Goal: Information Seeking & Learning: Learn about a topic

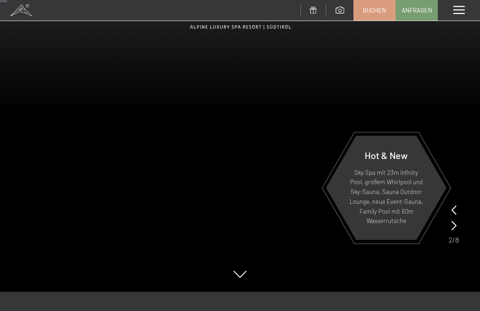
scroll to position [67, 0]
click at [451, 211] on icon at bounding box center [453, 210] width 5 height 9
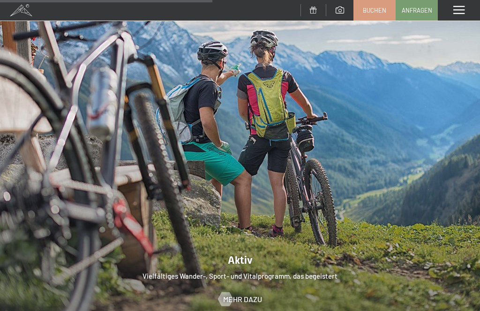
scroll to position [1761, 0]
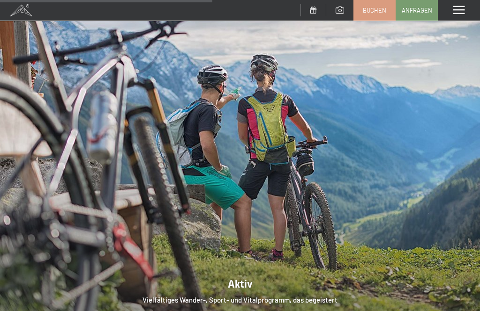
click at [464, 6] on span at bounding box center [458, 10] width 11 height 8
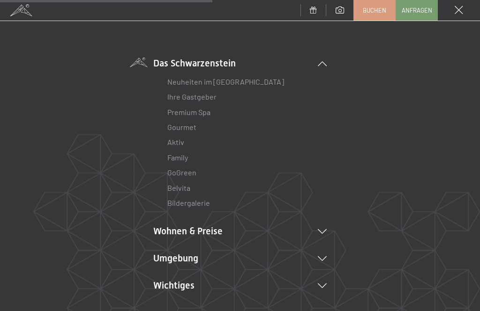
scroll to position [46, 0]
click at [196, 94] on link "Ihre Gastgeber" at bounding box center [191, 95] width 49 height 9
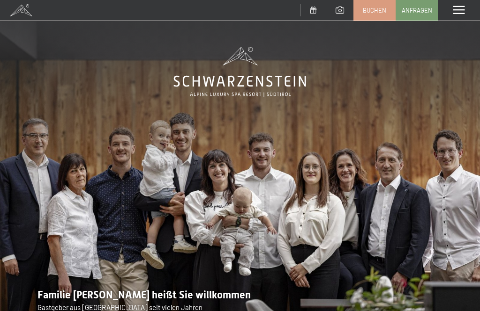
click at [460, 9] on span at bounding box center [458, 10] width 11 height 8
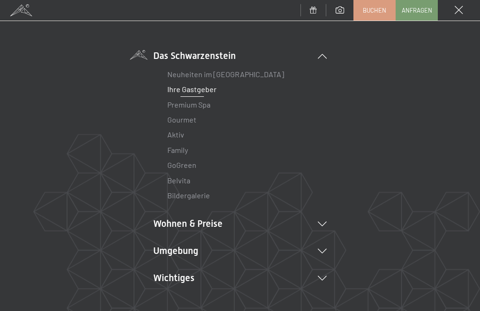
scroll to position [56, 0]
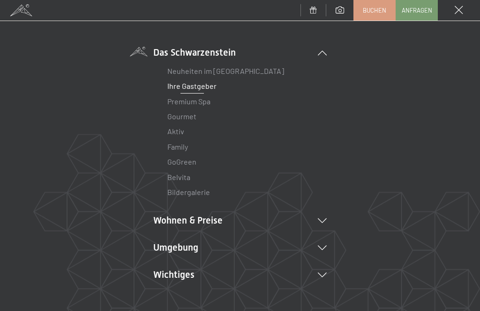
click at [198, 114] on li "Gourmet" at bounding box center [239, 116] width 145 height 15
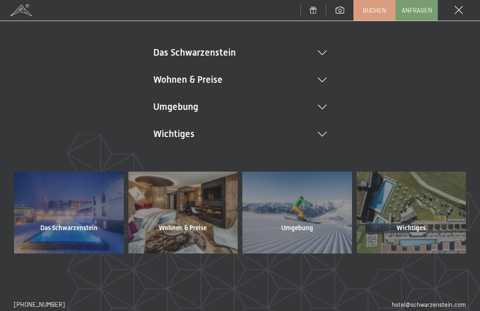
click at [313, 54] on li "Das Schwarzenstein Neuheiten im Schwarzenstein Ihre Gastgeber Premium Spa Gourm…" at bounding box center [239, 52] width 173 height 13
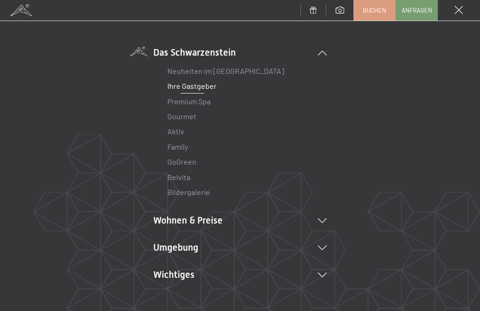
click at [192, 118] on link "Gourmet" at bounding box center [181, 116] width 29 height 9
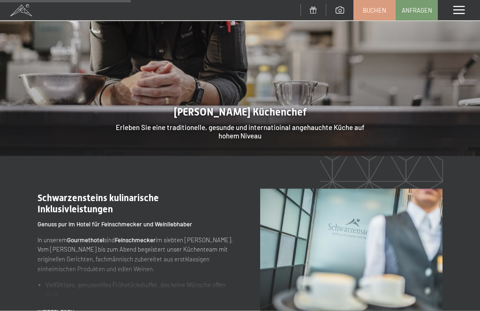
scroll to position [762, 0]
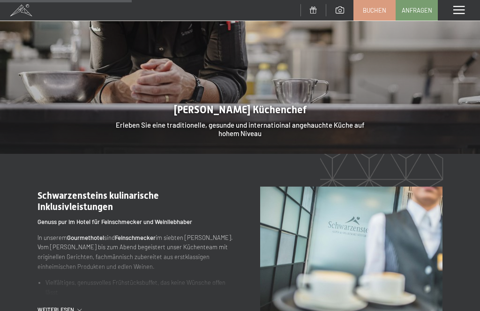
click at [59, 306] on span "Weiterlesen" at bounding box center [57, 310] width 40 height 8
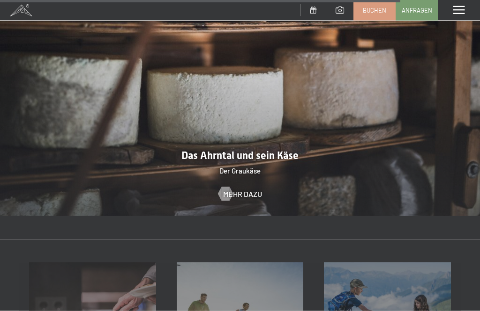
scroll to position [2407, 0]
click at [463, 13] on span at bounding box center [458, 10] width 11 height 8
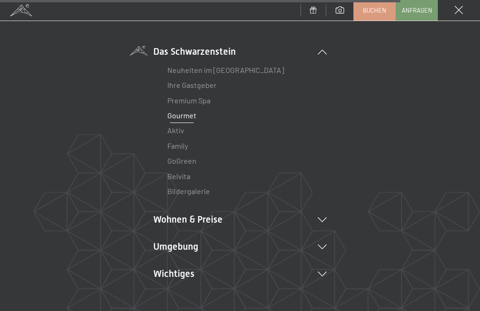
scroll to position [58, 0]
click at [183, 131] on link "Aktiv" at bounding box center [175, 130] width 17 height 9
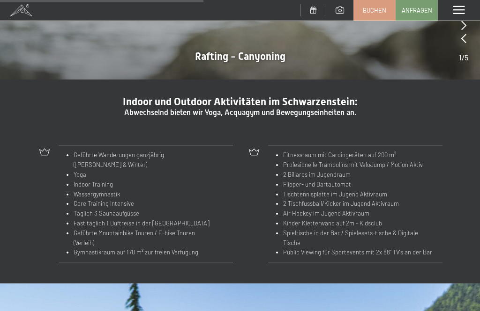
scroll to position [897, 0]
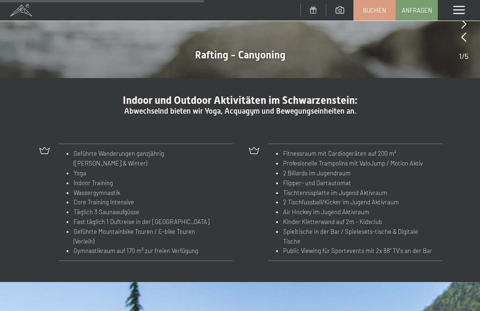
click at [397, 178] on li "Flipper- und Dartautomat" at bounding box center [359, 183] width 152 height 10
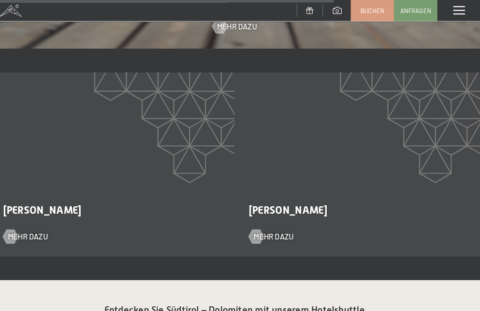
scroll to position [1485, 0]
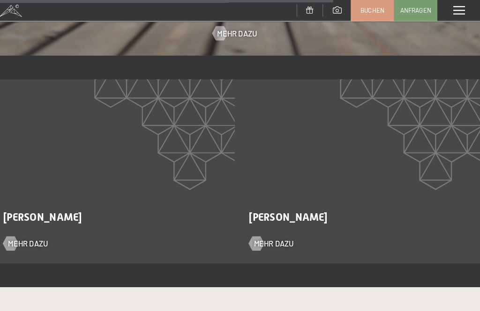
click at [458, 14] on div "Menü" at bounding box center [458, 10] width 42 height 21
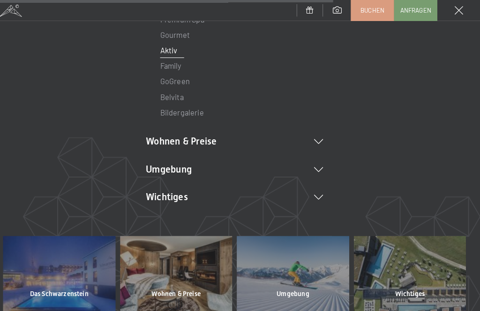
scroll to position [140, 0]
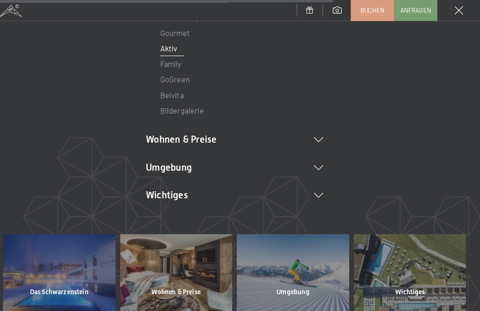
click at [306, 140] on li "Wohnen & Preise Inklusivleistungen Zimmer & Preise Liste Angebote Liste Familie…" at bounding box center [239, 136] width 173 height 13
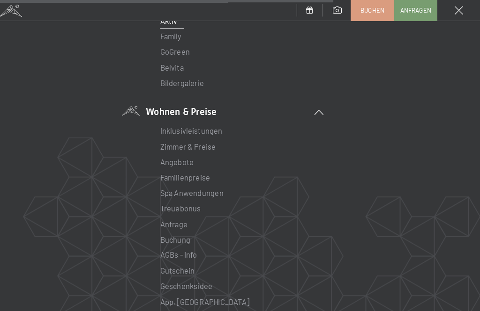
scroll to position [175, 0]
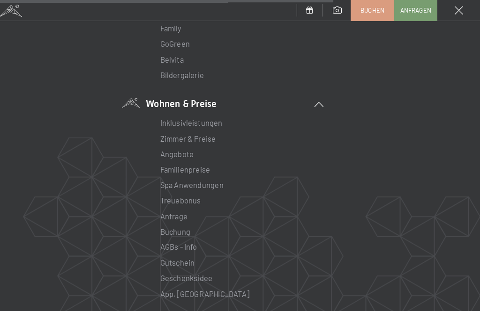
click at [201, 138] on link "Zimmer & Preise" at bounding box center [194, 135] width 54 height 9
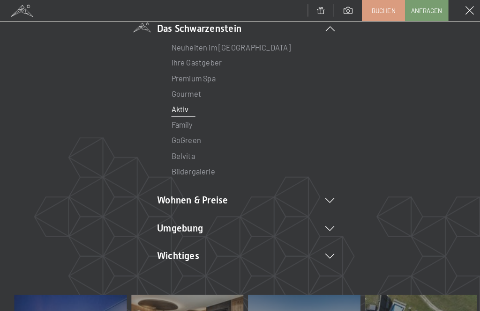
scroll to position [93, 0]
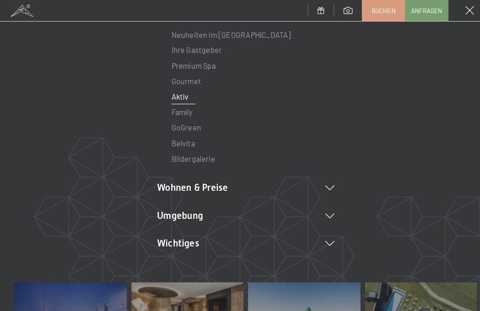
click at [194, 187] on li "Wohnen & Preise Inklusivleistungen Zimmer & Preise Liste Angebote Liste Familie…" at bounding box center [239, 183] width 173 height 13
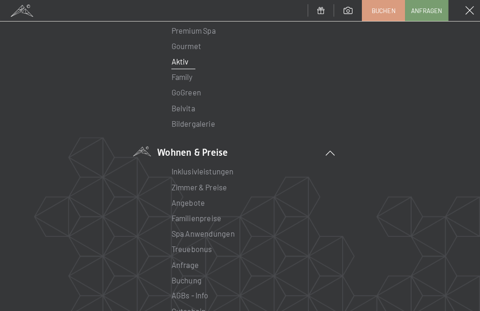
scroll to position [128, 0]
click at [214, 185] on link "Zimmer & Preise" at bounding box center [194, 182] width 54 height 9
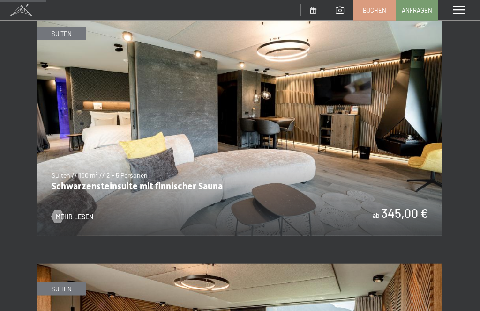
scroll to position [440, 0]
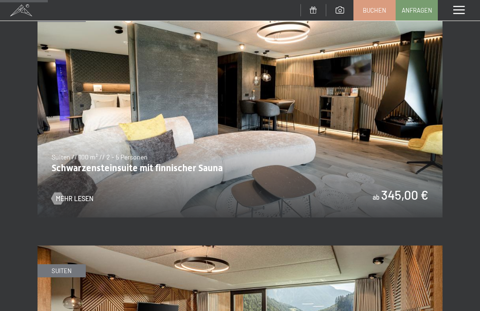
click at [185, 165] on img at bounding box center [239, 104] width 405 height 228
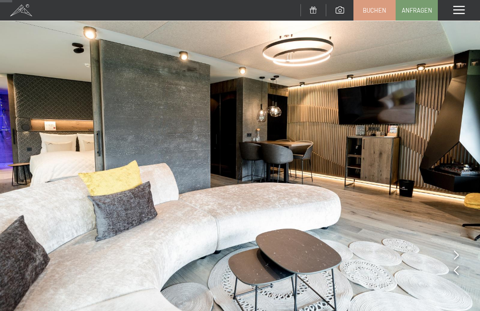
scroll to position [37, 0]
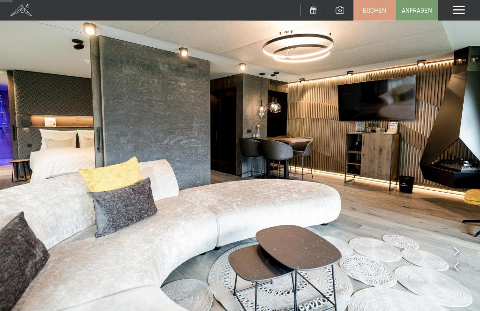
click at [463, 251] on img at bounding box center [240, 143] width 480 height 360
click at [457, 251] on icon at bounding box center [455, 251] width 5 height 9
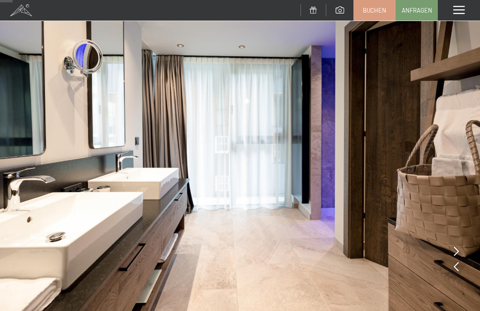
click at [450, 254] on img at bounding box center [240, 143] width 480 height 360
click at [457, 253] on icon at bounding box center [455, 251] width 5 height 9
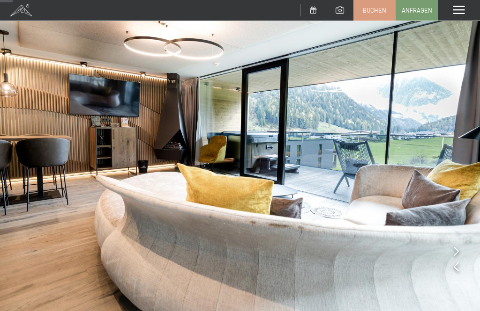
click at [458, 253] on icon at bounding box center [455, 251] width 5 height 9
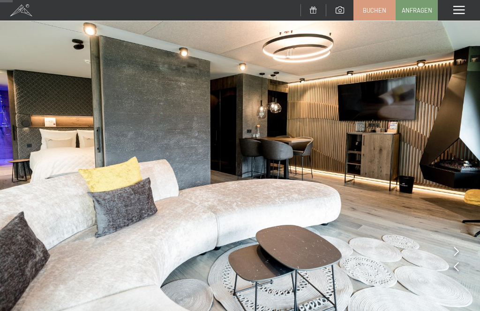
click at [456, 254] on icon at bounding box center [455, 251] width 5 height 9
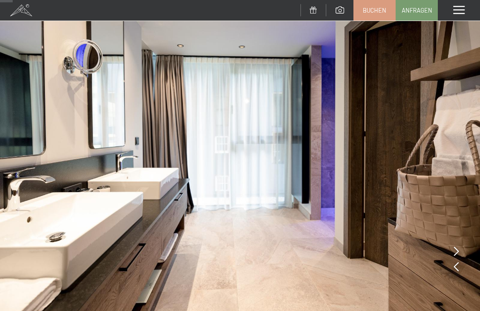
click at [456, 251] on icon at bounding box center [455, 251] width 5 height 9
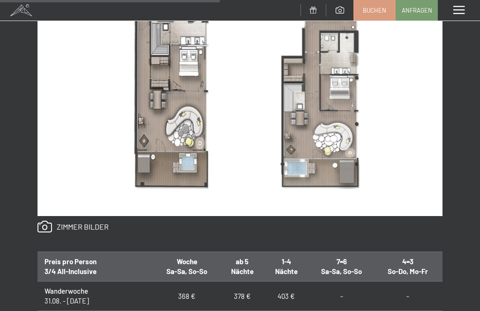
scroll to position [656, 0]
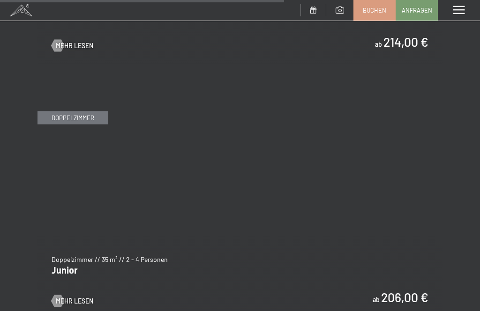
scroll to position [2638, 0]
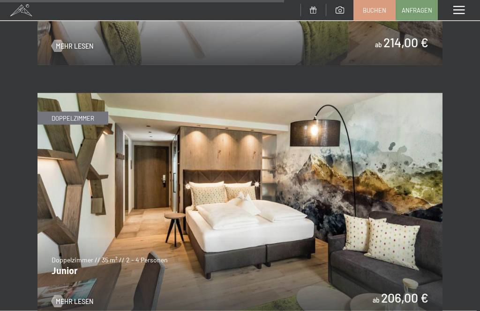
click at [75, 290] on img at bounding box center [239, 207] width 405 height 228
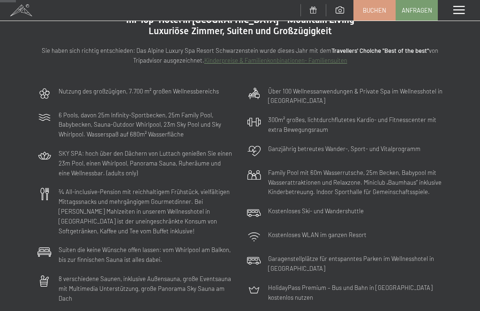
scroll to position [0, 0]
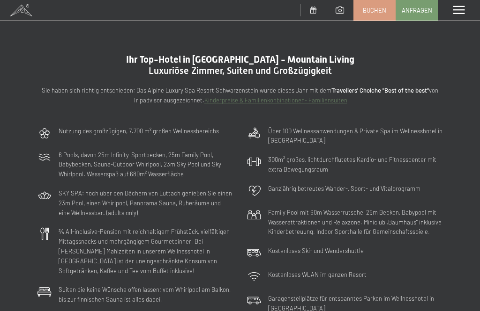
click at [461, 14] on span at bounding box center [458, 10] width 11 height 8
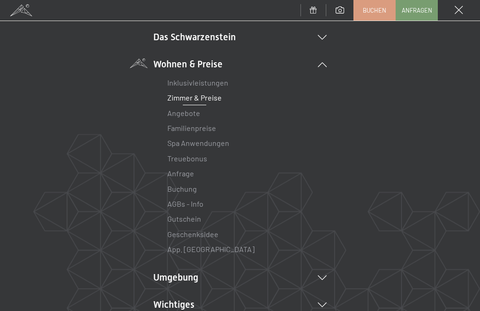
scroll to position [71, 0]
click at [204, 79] on link "Inklusivleistungen" at bounding box center [197, 83] width 61 height 9
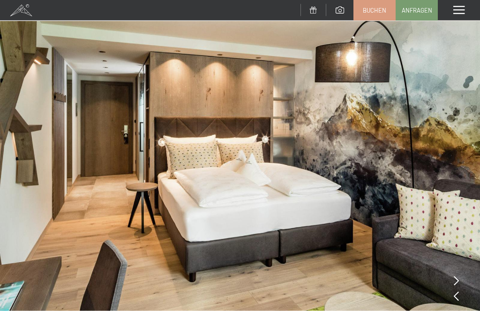
scroll to position [8, 0]
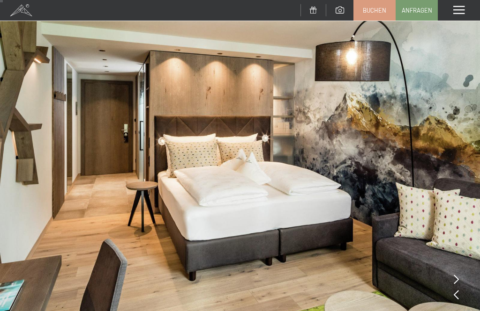
click at [461, 275] on img at bounding box center [240, 172] width 480 height 360
click at [457, 280] on icon at bounding box center [455, 279] width 5 height 9
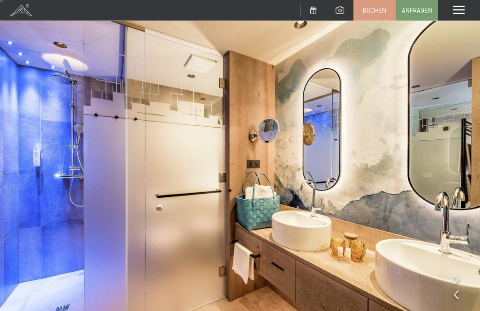
click at [451, 283] on img at bounding box center [240, 172] width 480 height 360
click at [458, 280] on icon at bounding box center [455, 279] width 5 height 9
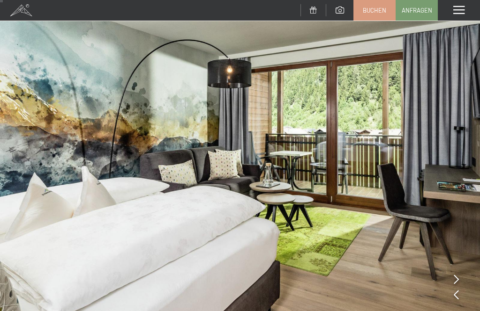
click at [456, 279] on icon at bounding box center [455, 279] width 5 height 9
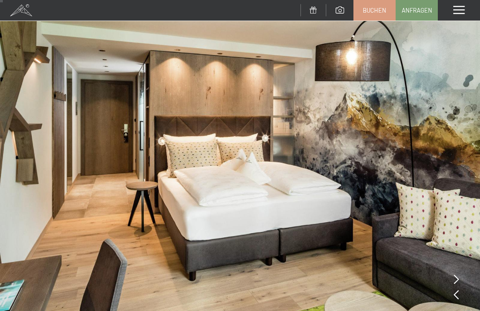
scroll to position [0, 0]
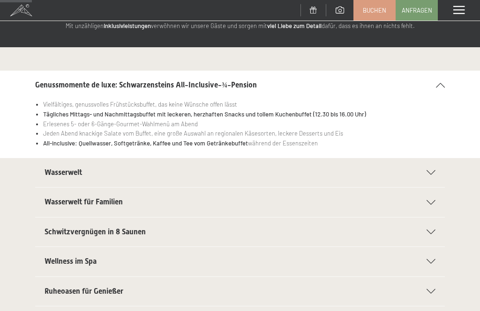
scroll to position [61, 0]
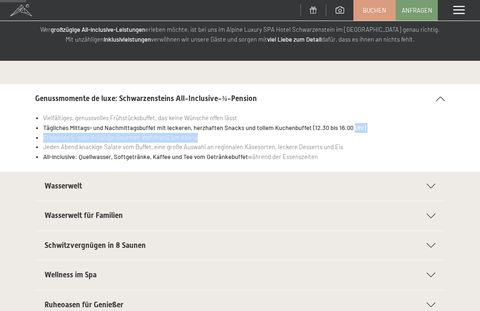
click at [388, 156] on li "All-inclusive: Quellwasser, Softgetränke, Kaffee und Tee vom Getränkebuffet wäh…" at bounding box center [243, 157] width 401 height 10
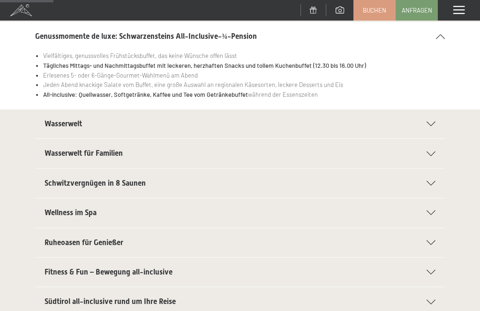
scroll to position [125, 0]
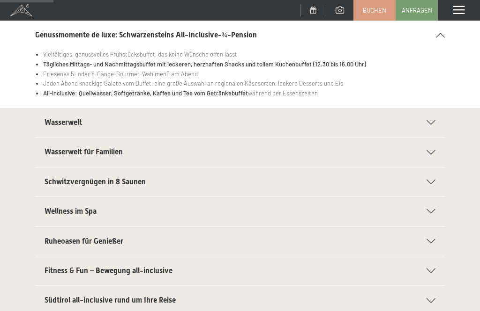
click at [435, 120] on icon at bounding box center [430, 122] width 9 height 5
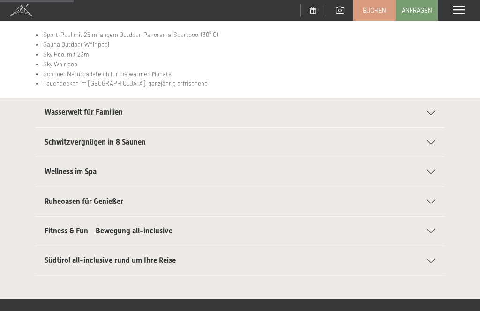
scroll to position [184, 0]
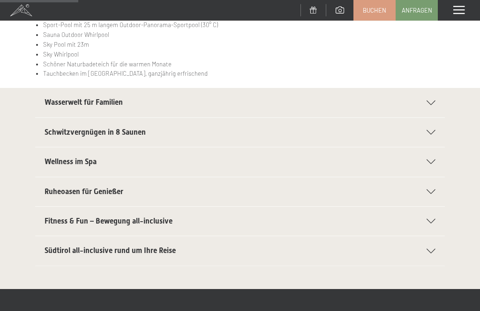
click at [435, 101] on icon at bounding box center [430, 103] width 9 height 5
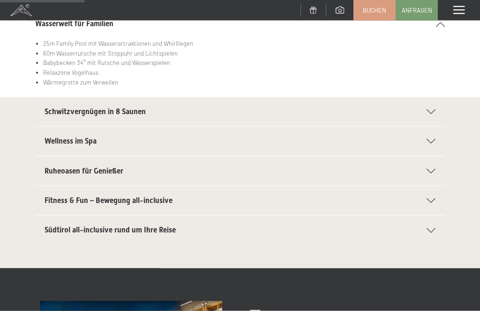
scroll to position [197, 0]
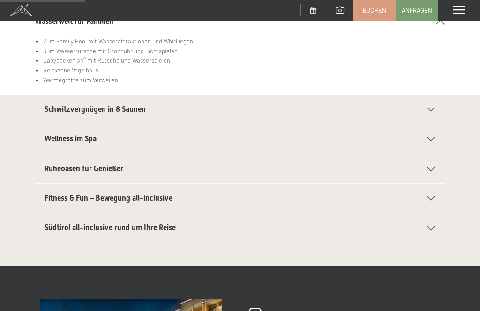
click at [434, 111] on div "Schwitzvergnügen in 8 Saunen" at bounding box center [239, 109] width 391 height 29
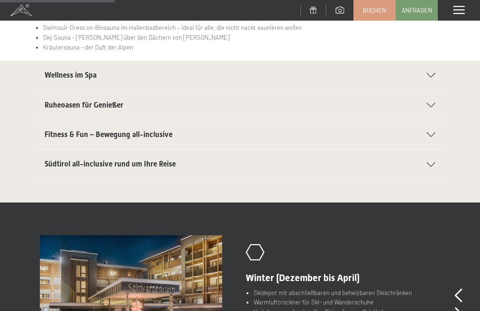
scroll to position [297, 0]
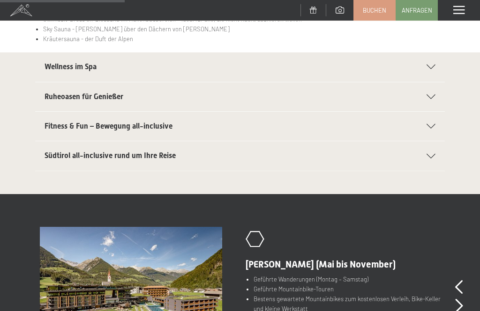
click at [432, 72] on div "Wellness im Spa" at bounding box center [239, 66] width 391 height 29
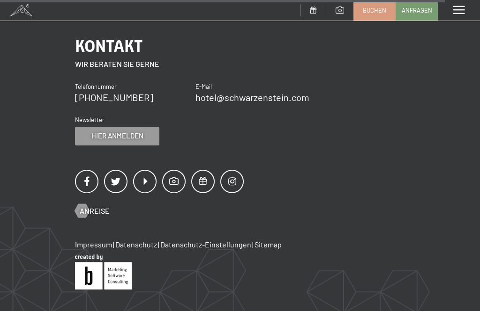
scroll to position [1167, 0]
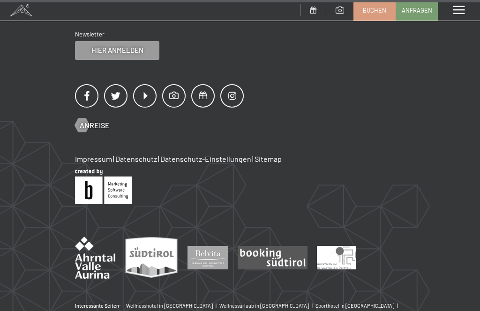
click at [463, 15] on div "Menü" at bounding box center [458, 10] width 42 height 21
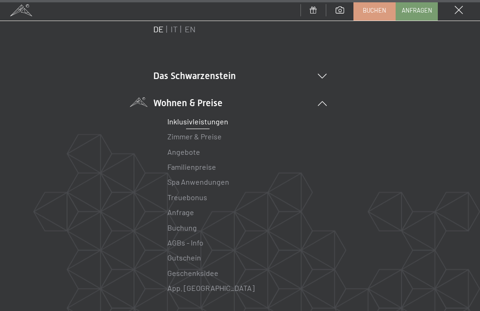
scroll to position [22, 0]
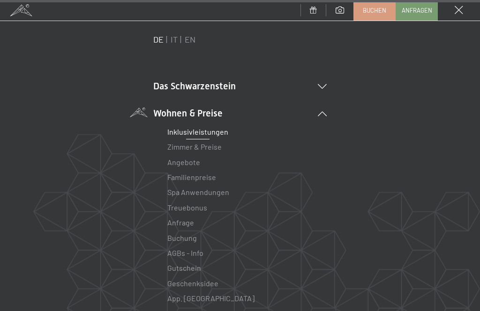
click at [325, 88] on icon at bounding box center [322, 86] width 9 height 5
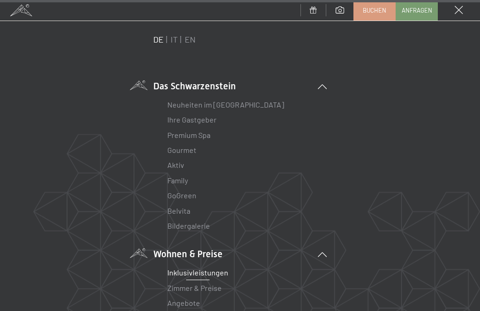
click at [197, 227] on link "Bildergalerie" at bounding box center [188, 226] width 43 height 9
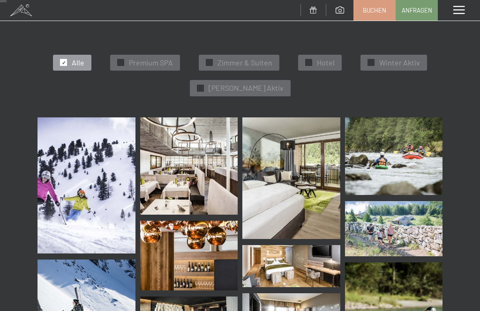
scroll to position [136, 0]
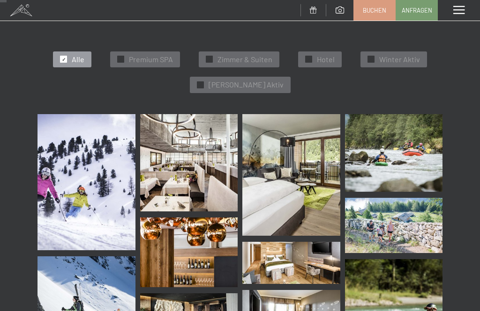
click at [107, 177] on img at bounding box center [86, 182] width 98 height 137
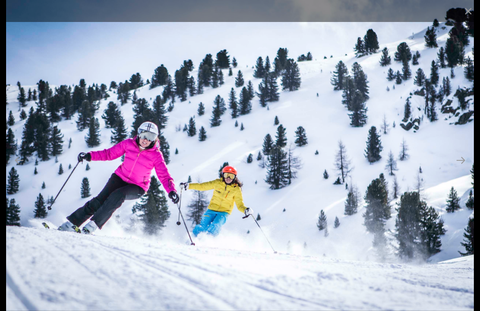
click at [465, 168] on button "Next slide" at bounding box center [460, 160] width 20 height 18
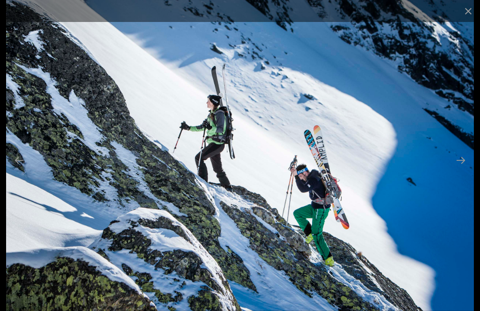
click at [458, 170] on button "Next slide" at bounding box center [460, 160] width 20 height 18
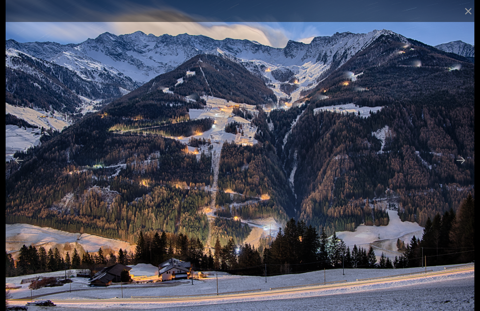
click at [466, 170] on button "Next slide" at bounding box center [460, 160] width 20 height 18
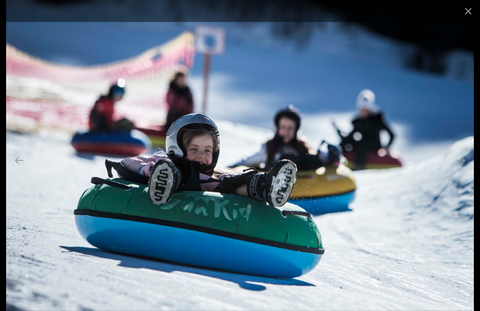
click at [463, 170] on button "Next slide" at bounding box center [460, 160] width 20 height 18
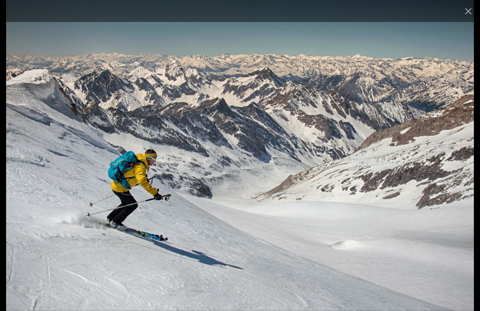
click at [455, 170] on button "Next slide" at bounding box center [460, 160] width 20 height 18
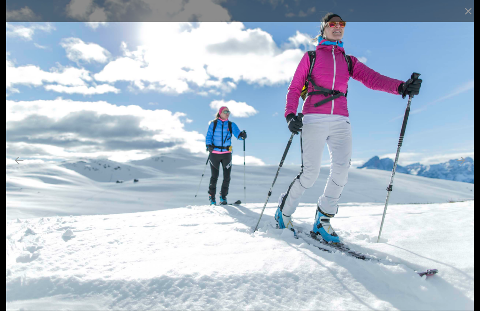
click at [458, 20] on button "Close gallery" at bounding box center [467, 11] width 23 height 22
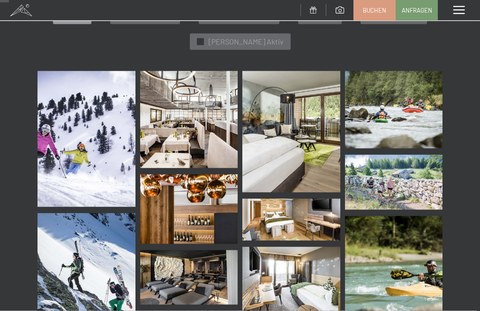
scroll to position [184, 0]
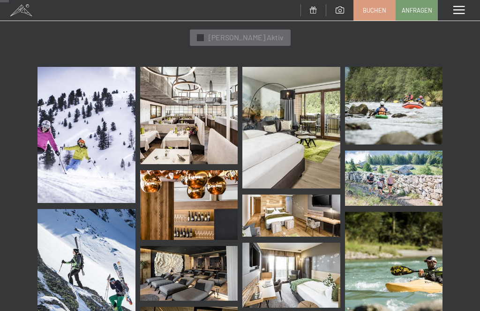
click at [191, 133] on img at bounding box center [189, 116] width 98 height 98
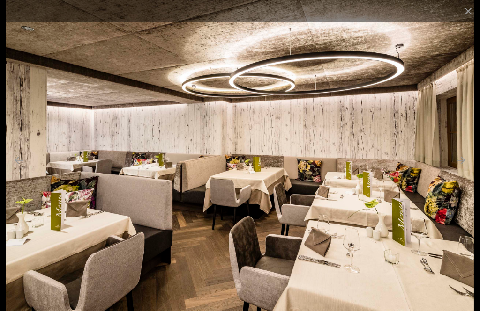
click at [465, 18] on button "Close gallery" at bounding box center [467, 11] width 23 height 22
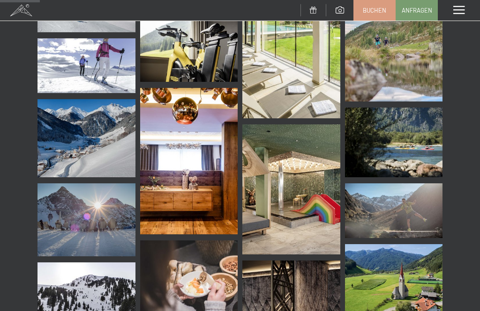
scroll to position [813, 0]
click at [326, 182] on img at bounding box center [291, 190] width 98 height 130
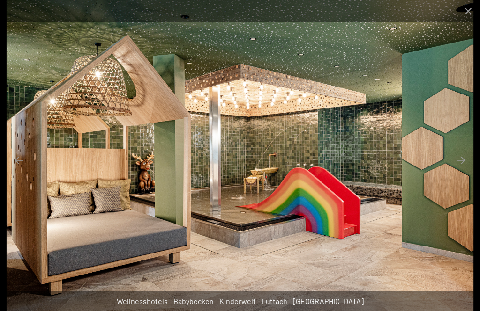
click at [459, 170] on button "Next slide" at bounding box center [460, 160] width 20 height 18
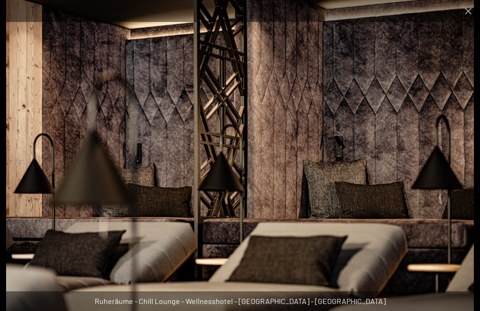
click at [462, 170] on button "Next slide" at bounding box center [460, 160] width 20 height 18
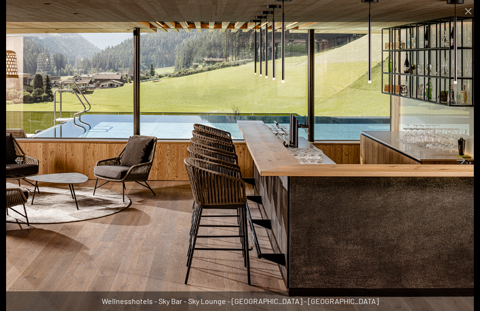
click at [469, 12] on button "Close gallery" at bounding box center [467, 11] width 23 height 22
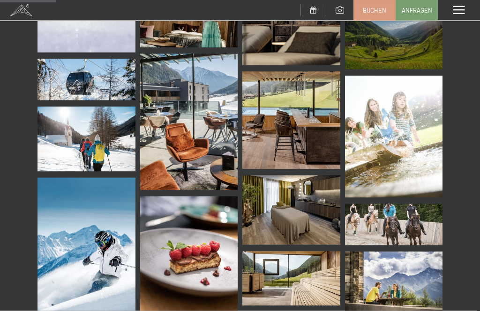
scroll to position [1146, 0]
click at [392, 212] on img at bounding box center [394, 225] width 98 height 42
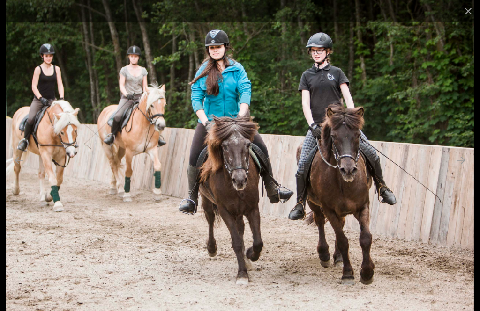
click at [473, 17] on button "Close gallery" at bounding box center [467, 11] width 23 height 22
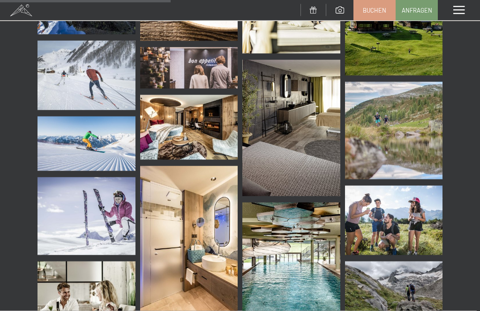
scroll to position [3480, 0]
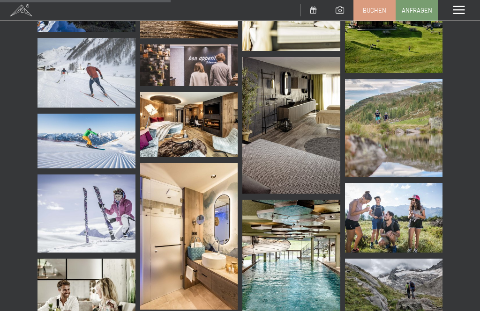
click at [325, 270] on img at bounding box center [291, 265] width 98 height 130
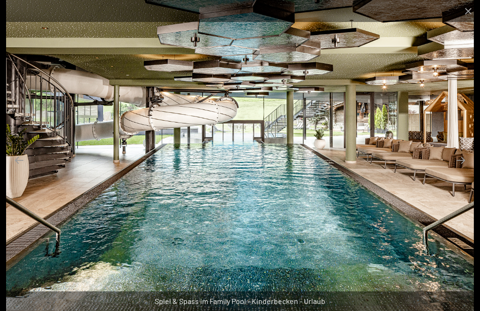
click at [471, 19] on button "Close gallery" at bounding box center [467, 11] width 23 height 22
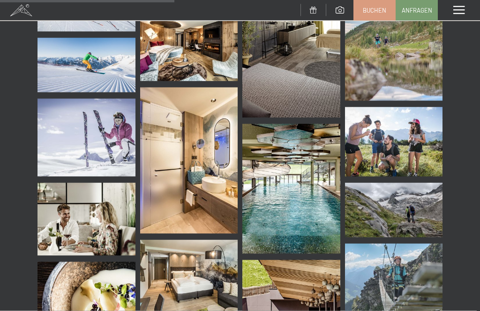
scroll to position [3556, 0]
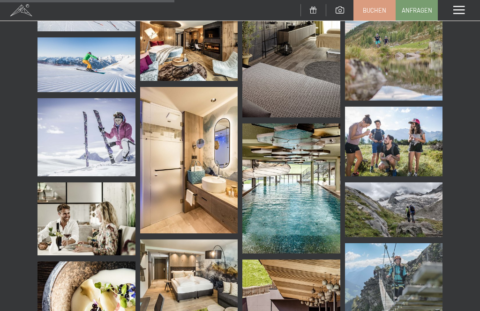
click at [89, 149] on img at bounding box center [86, 137] width 98 height 78
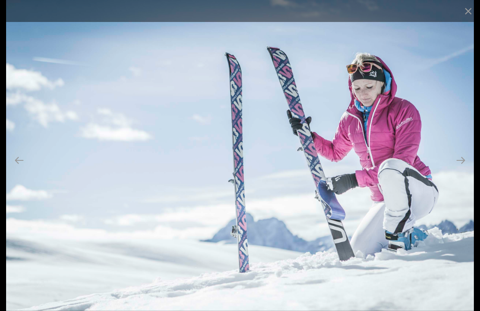
click at [470, 10] on button "Close gallery" at bounding box center [467, 11] width 23 height 22
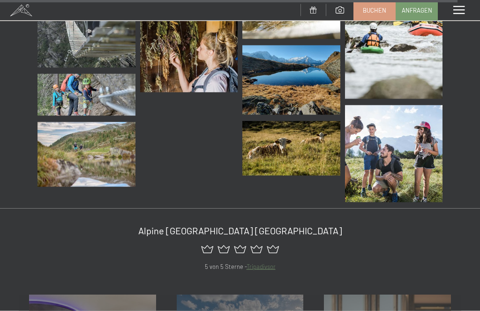
scroll to position [9327, 0]
